Goal: Information Seeking & Learning: Compare options

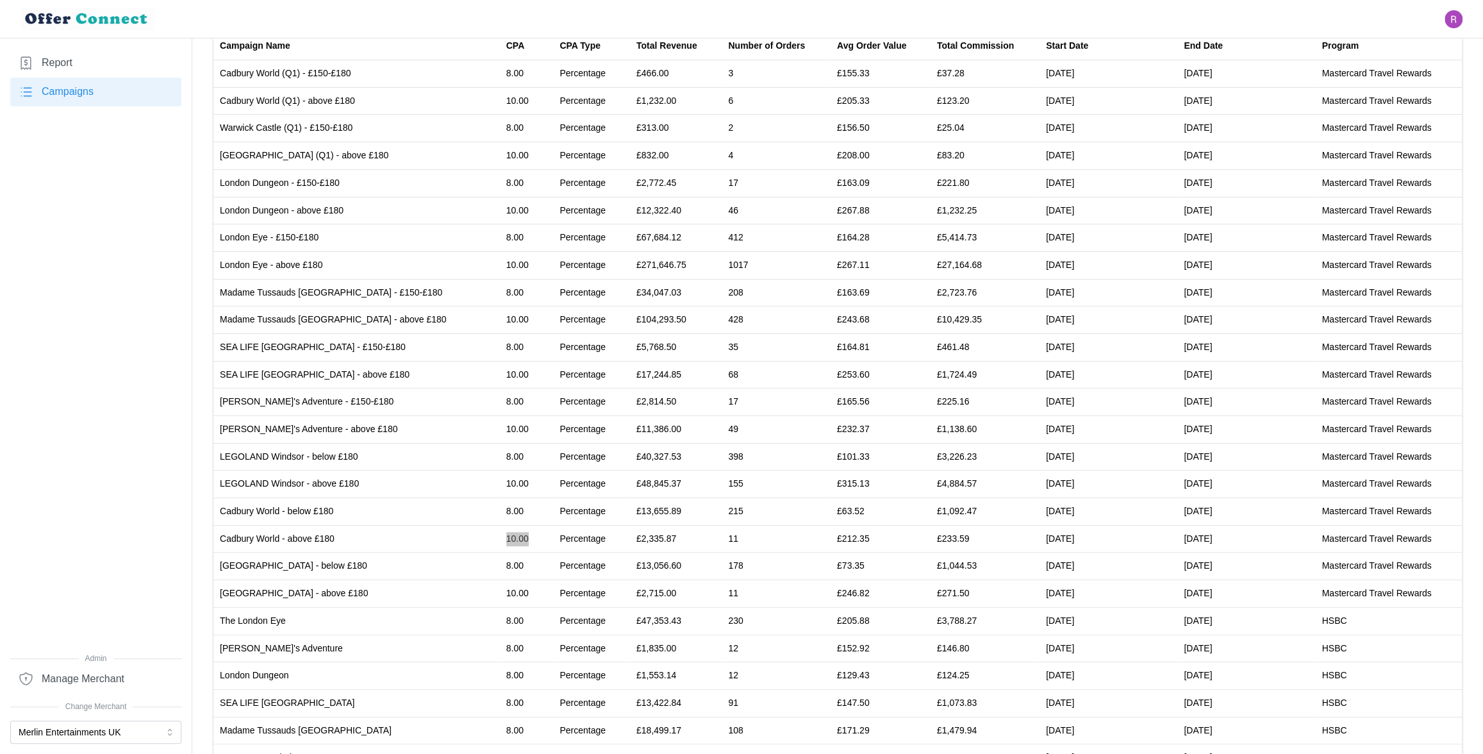
scroll to position [27, 0]
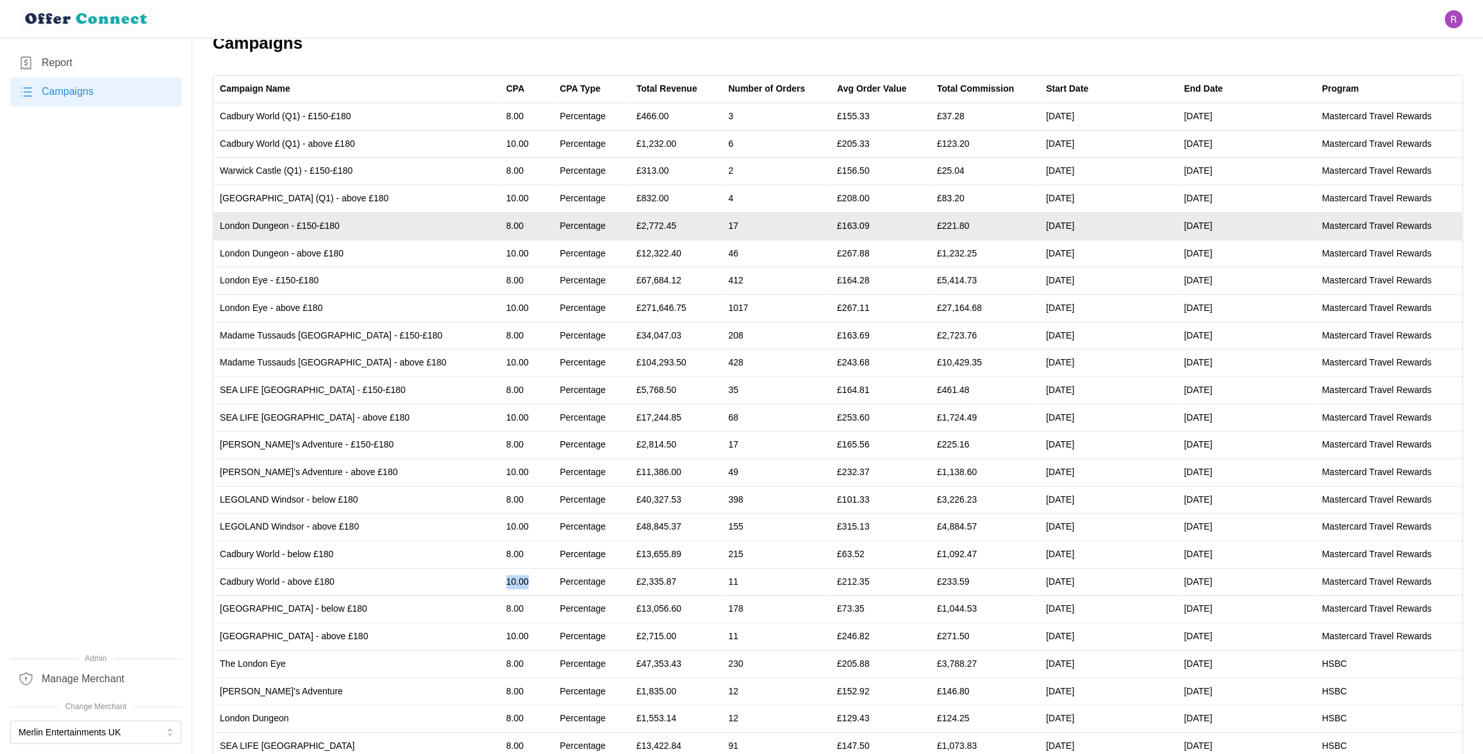
click at [240, 225] on td "London Dungeon - £150-£180" at bounding box center [356, 226] width 286 height 28
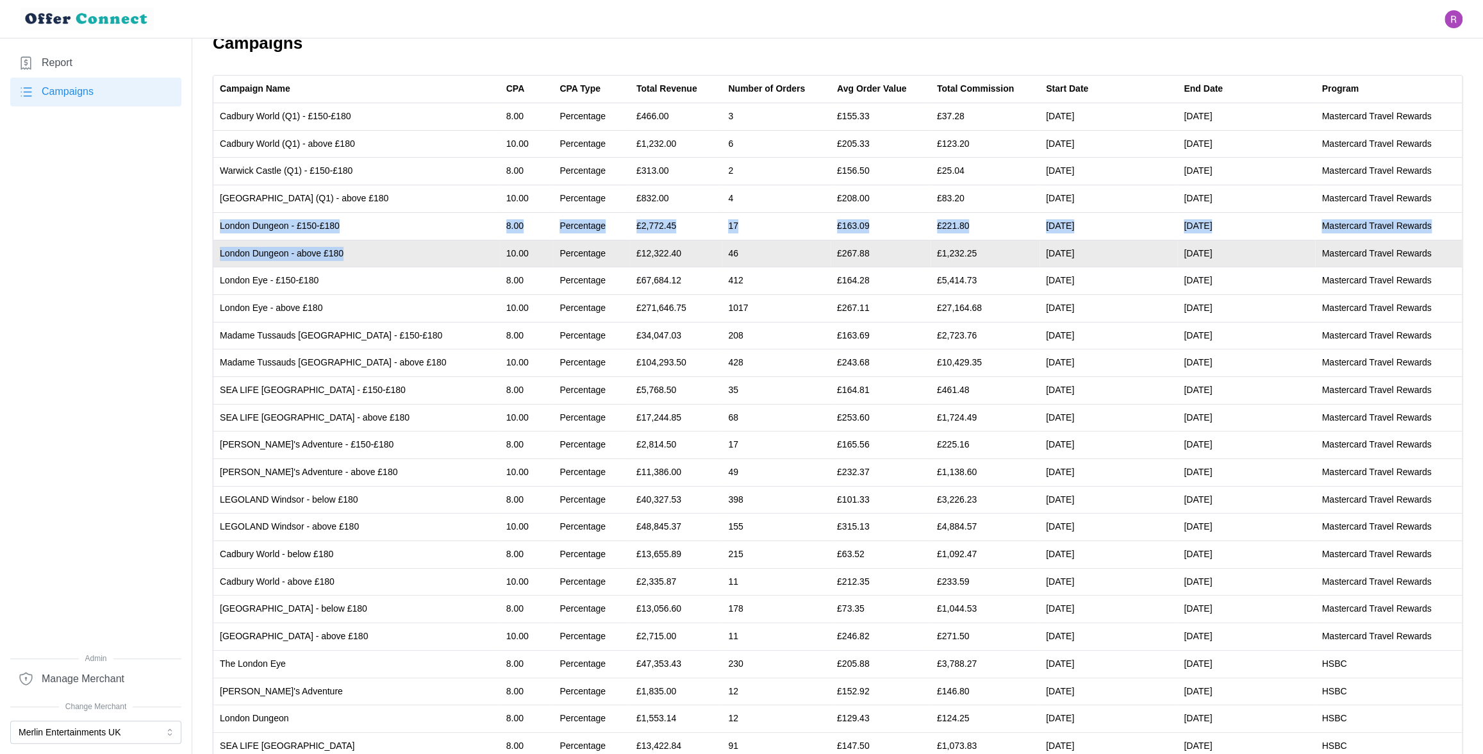
drag, startPoint x: 240, startPoint y: 225, endPoint x: 367, endPoint y: 258, distance: 131.2
click at [367, 258] on tbody "Cadbury World (Q1) - £150-£180 8.00 Percentage £466.00 3 £155.33 £37.28 [DATE] …" at bounding box center [837, 499] width 1248 height 793
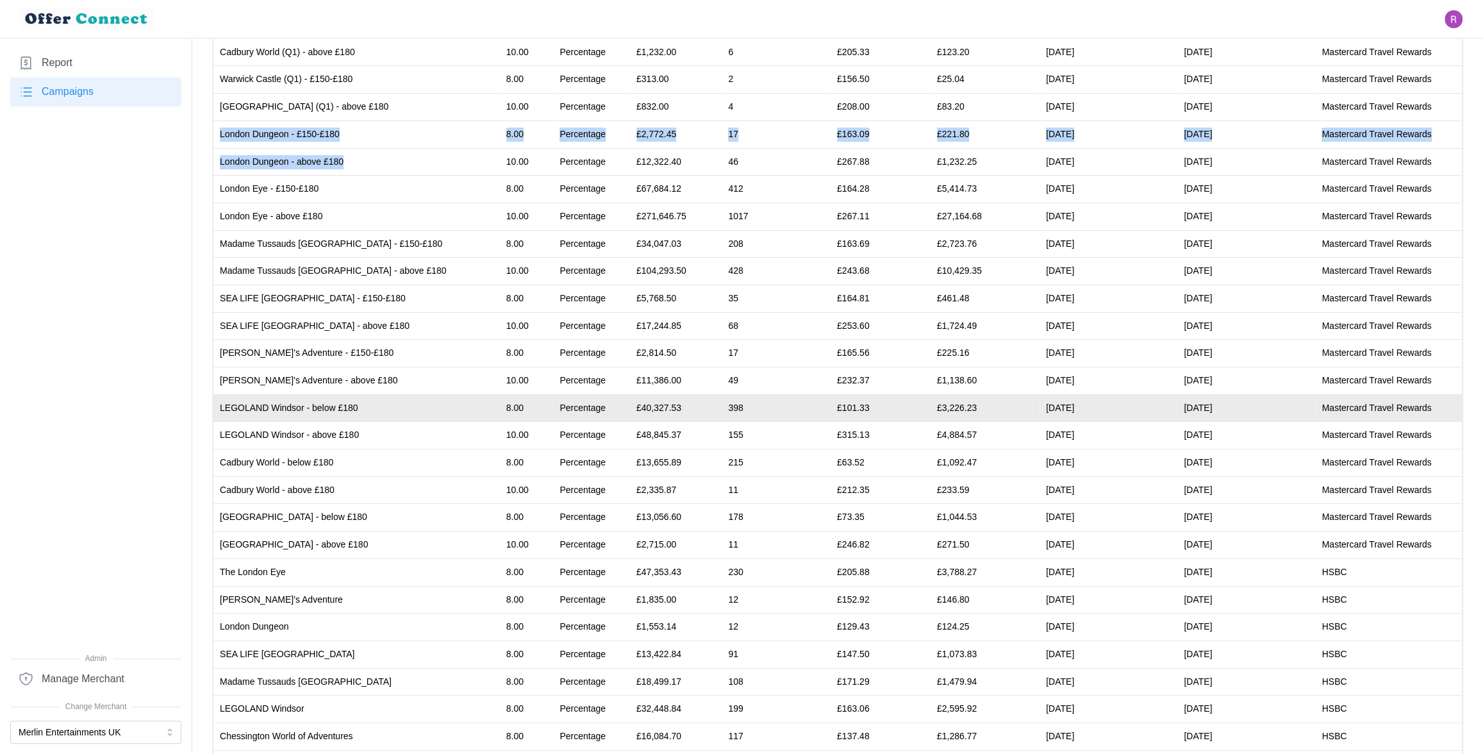
scroll to position [85, 0]
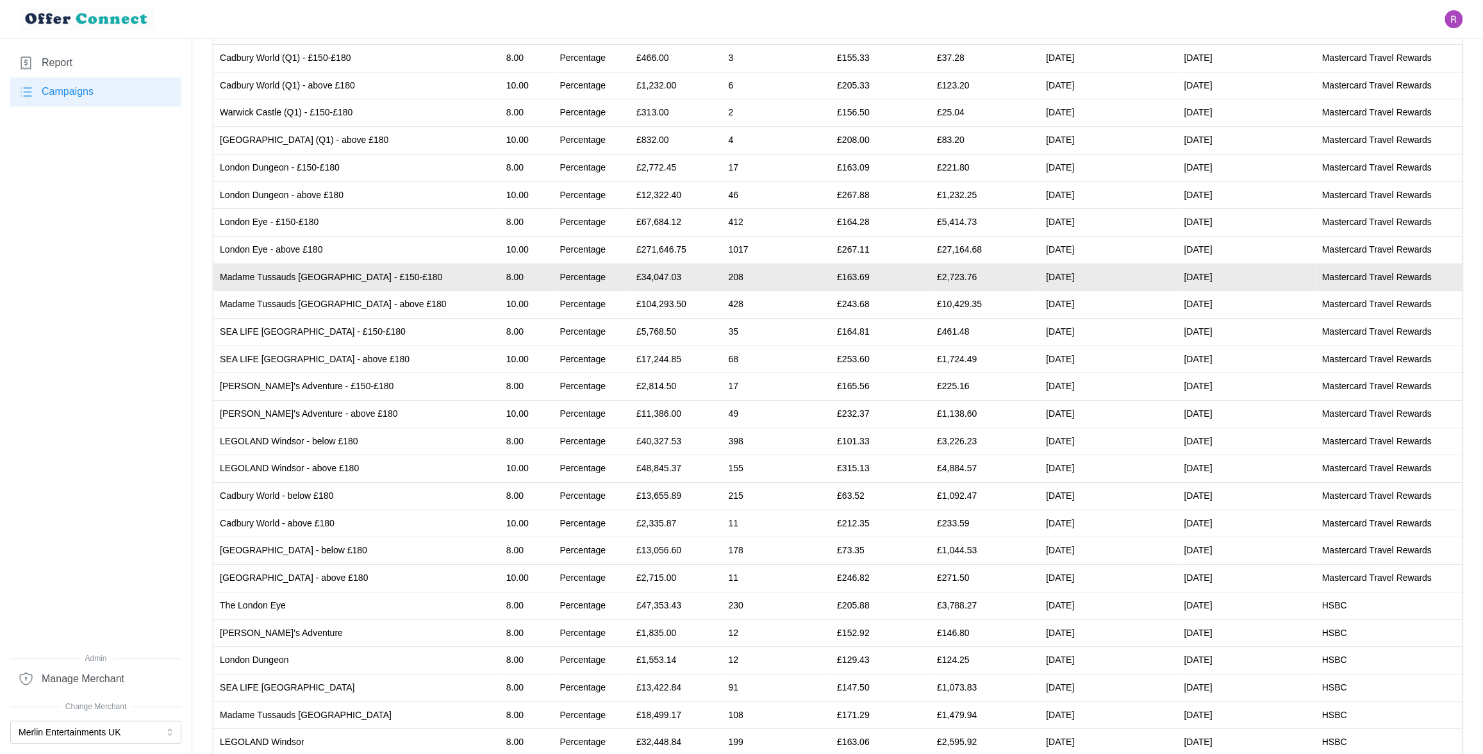
click at [244, 276] on td "Madame Tussauds [GEOGRAPHIC_DATA] - £150-£180" at bounding box center [356, 277] width 286 height 28
drag, startPoint x: 244, startPoint y: 276, endPoint x: 372, endPoint y: 275, distance: 127.5
click at [372, 275] on td "Madame Tussauds [GEOGRAPHIC_DATA] - £150-£180" at bounding box center [356, 277] width 286 height 28
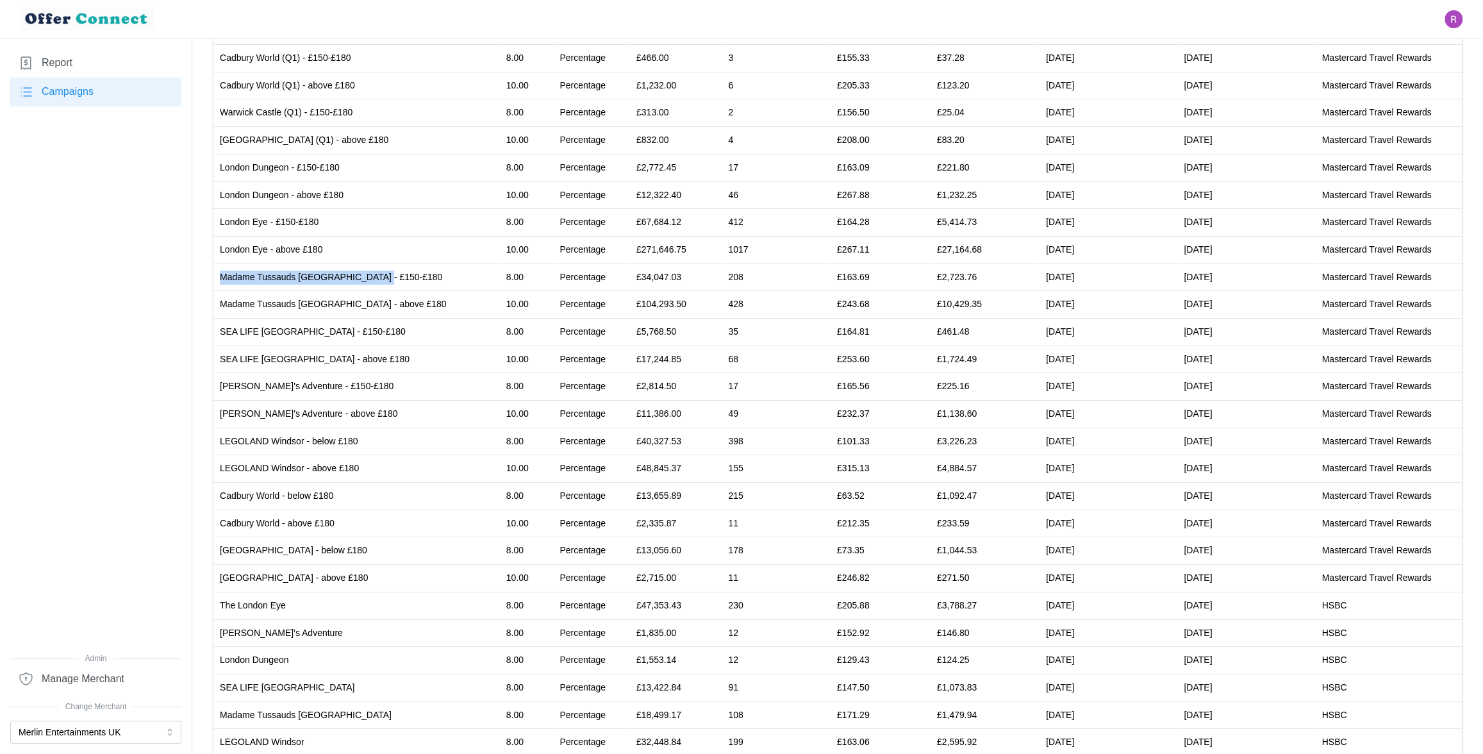
copy td "Madame Tussauds [GEOGRAPHIC_DATA] - £150-£180"
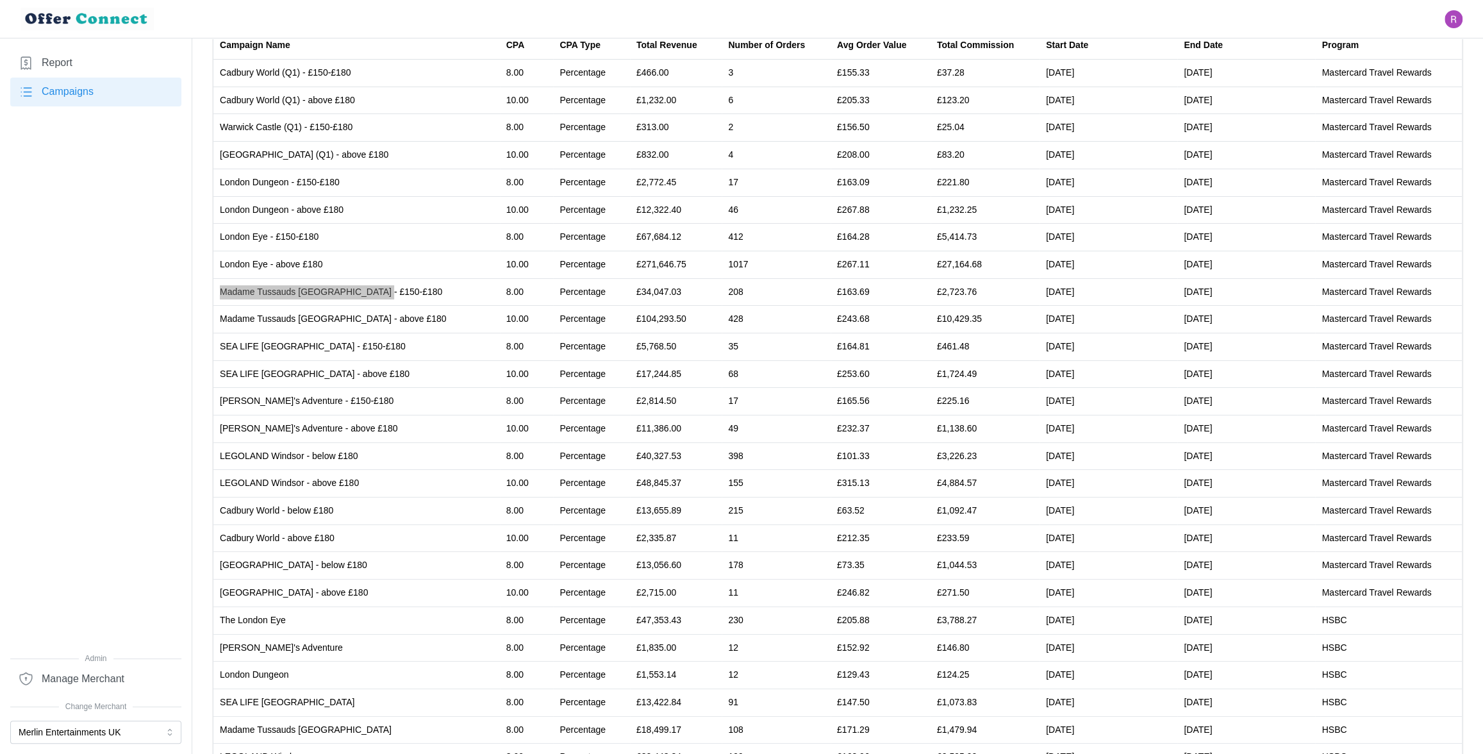
scroll to position [77, 0]
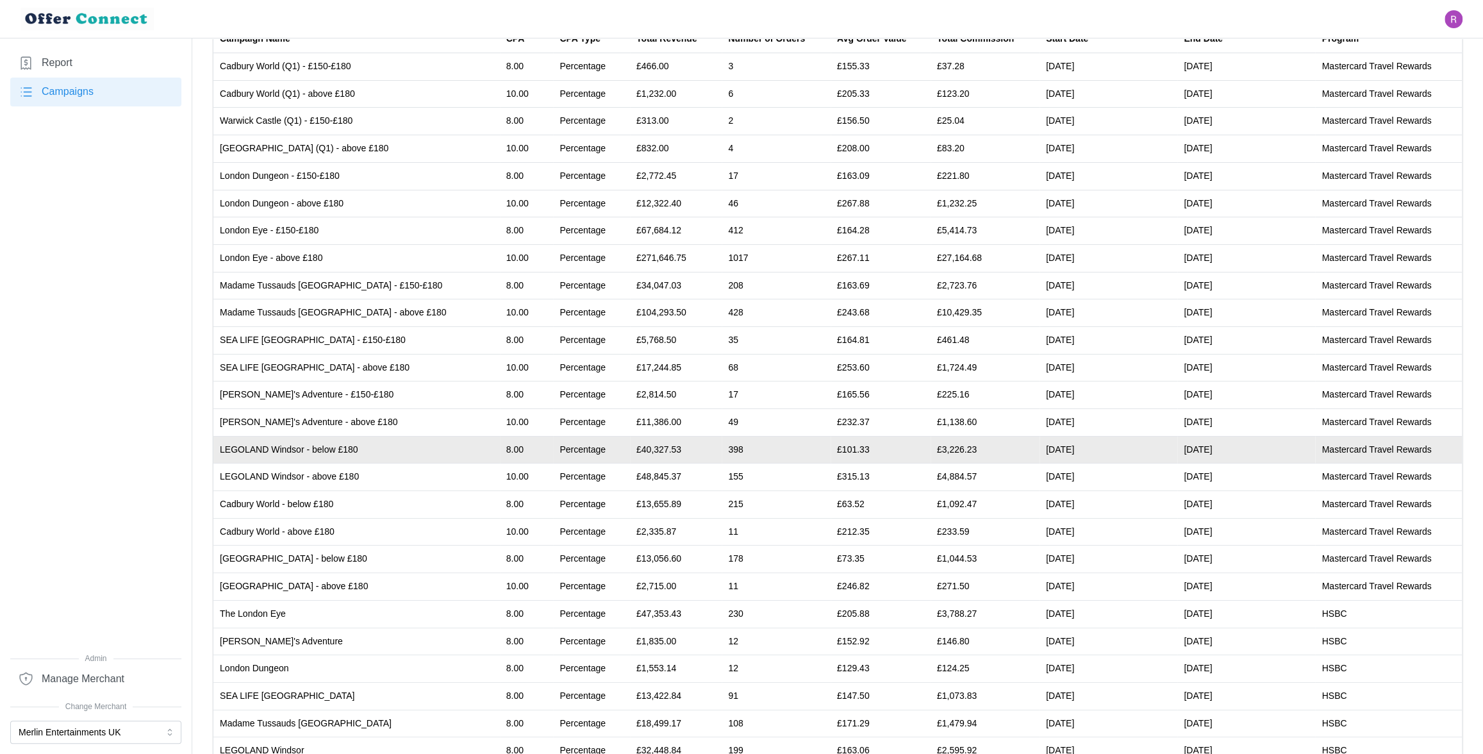
click at [284, 445] on td "LEGOLAND Windsor - below £180" at bounding box center [356, 450] width 286 height 28
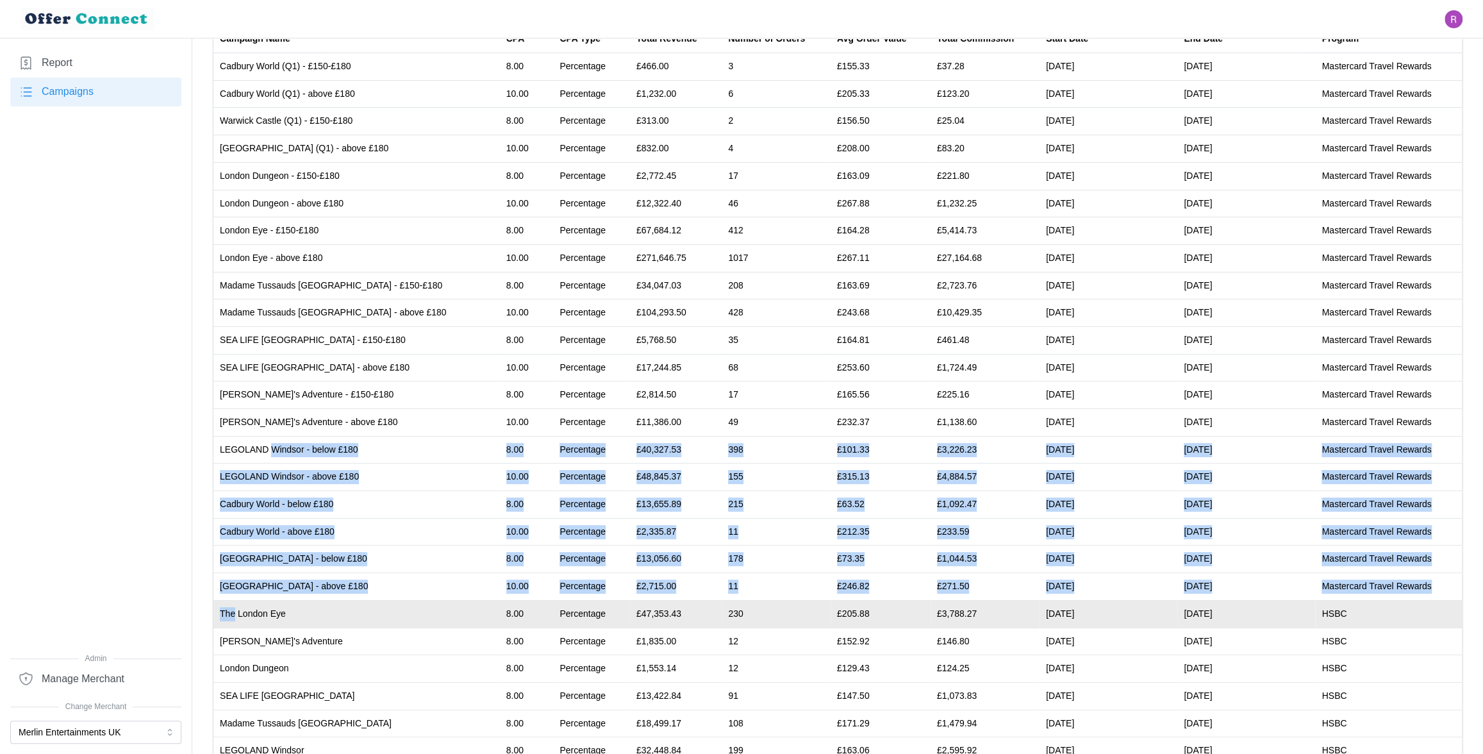
drag, startPoint x: 284, startPoint y: 445, endPoint x: 375, endPoint y: 603, distance: 182.0
click at [375, 603] on tbody "Cadbury World (Q1) - £150-£180 8.00 Percentage £466.00 3 £155.33 £37.28 [DATE] …" at bounding box center [837, 449] width 1248 height 793
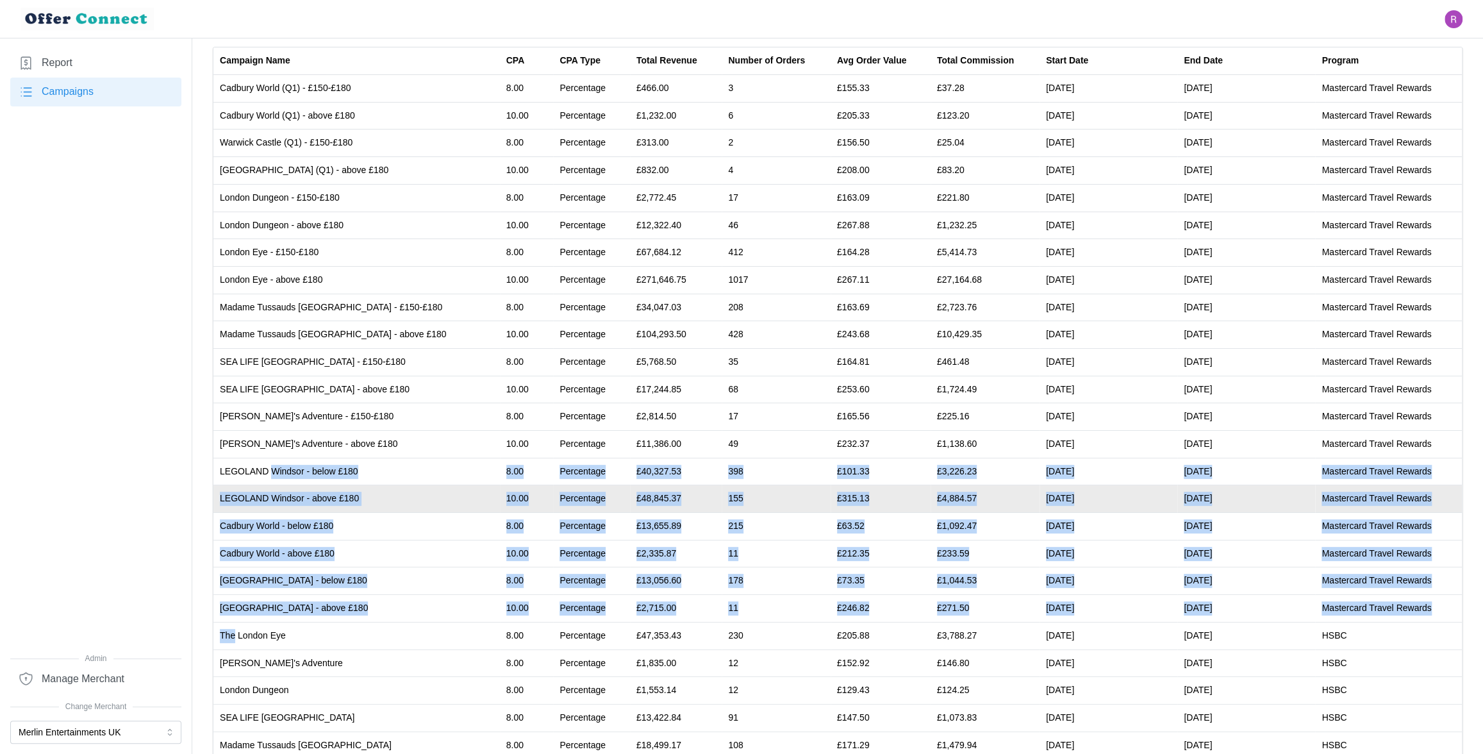
scroll to position [47, 0]
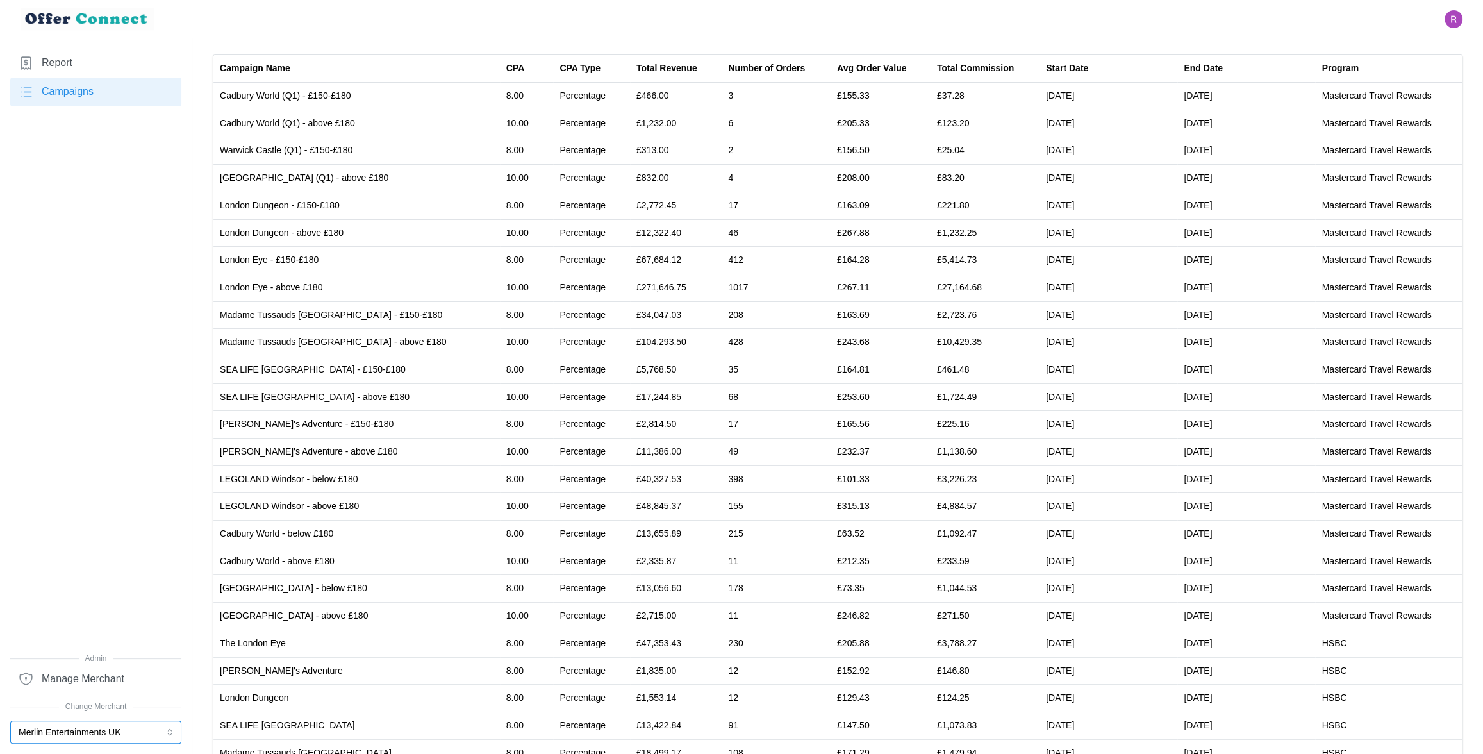
click at [105, 736] on button "Merlin Entertainments UK" at bounding box center [95, 731] width 171 height 23
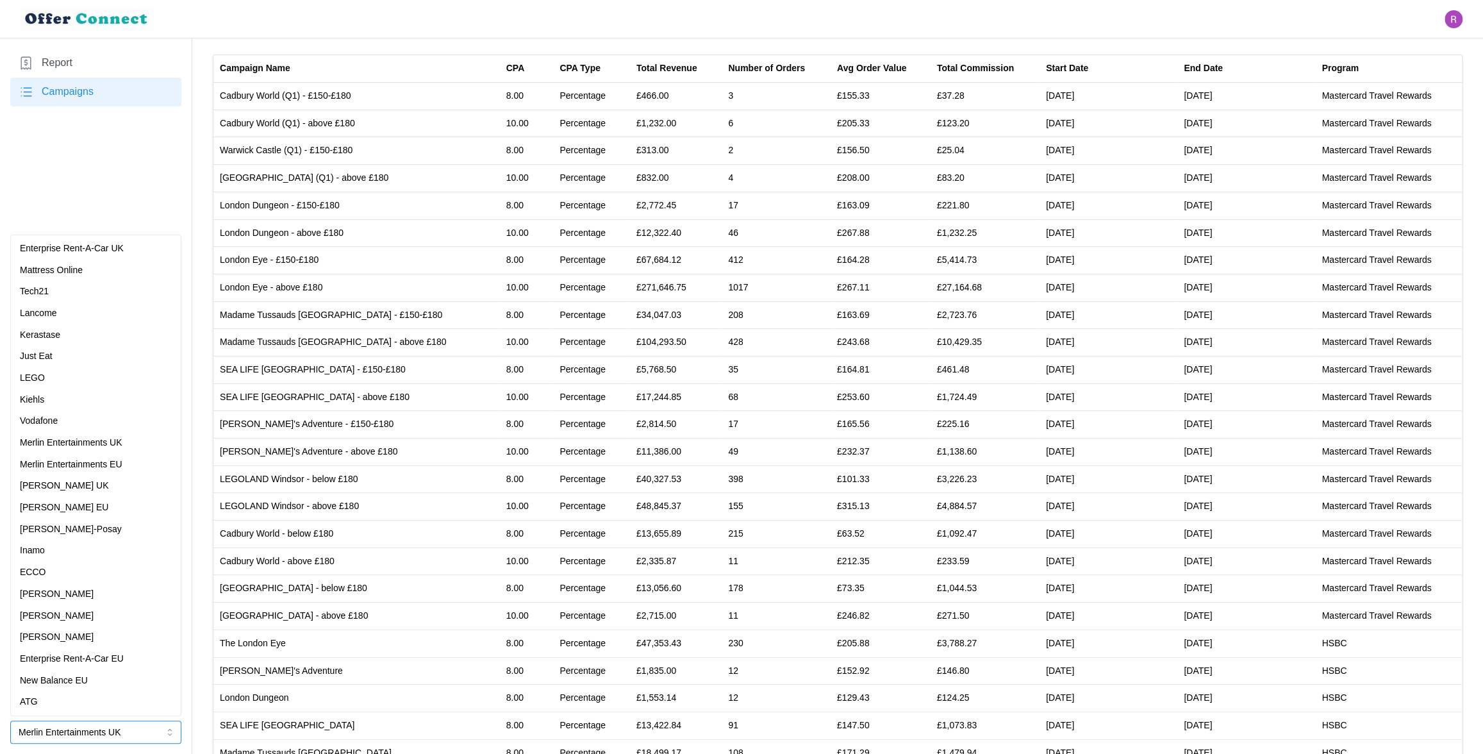
click at [115, 497] on div "[PERSON_NAME] EU" at bounding box center [95, 508] width 165 height 22
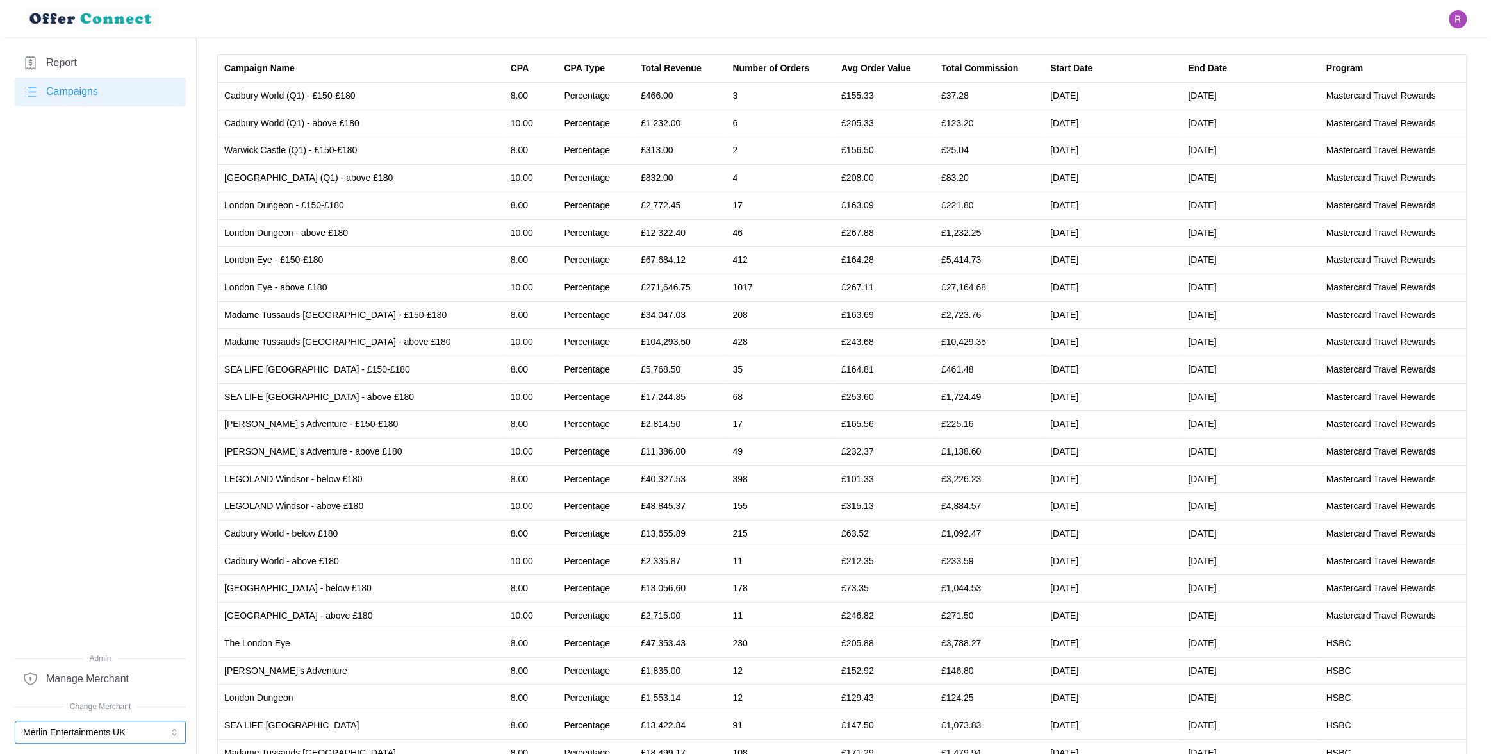
scroll to position [0, 0]
